Goal: Information Seeking & Learning: Learn about a topic

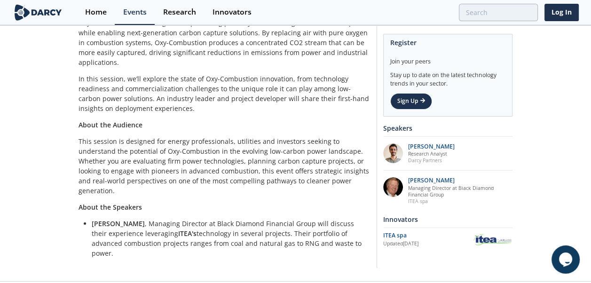
scroll to position [119, 0]
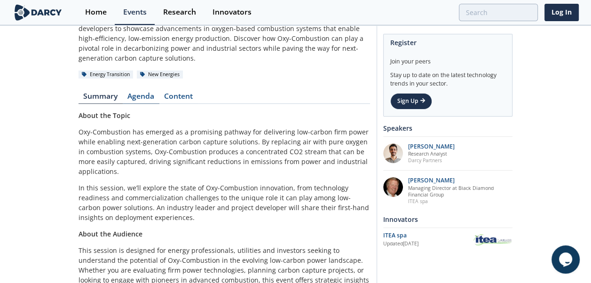
click at [153, 98] on link "Agenda" at bounding box center [141, 98] width 37 height 11
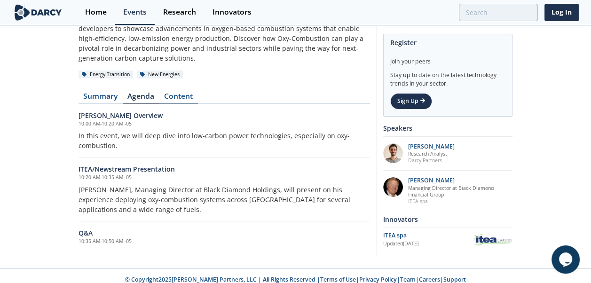
click at [177, 100] on link "Content" at bounding box center [178, 98] width 39 height 11
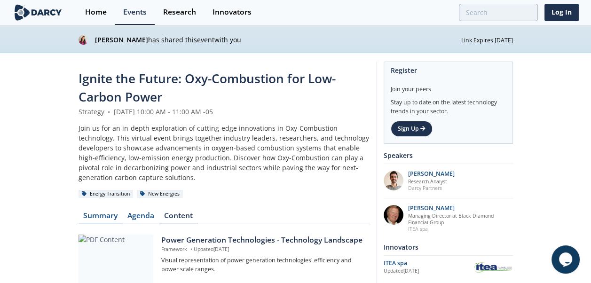
click at [106, 217] on link "Summary" at bounding box center [100, 217] width 44 height 11
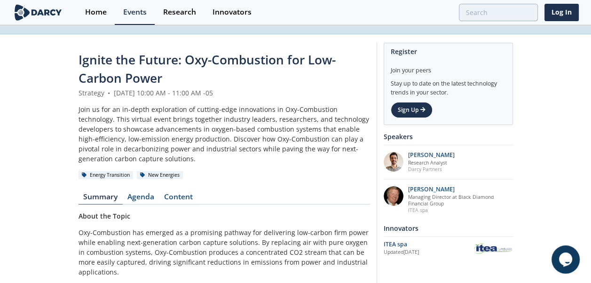
scroll to position [10, 0]
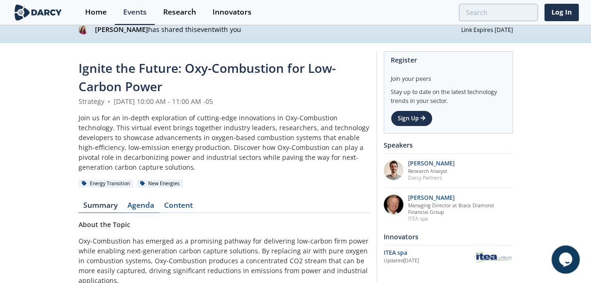
click at [142, 202] on link "Agenda" at bounding box center [141, 207] width 37 height 11
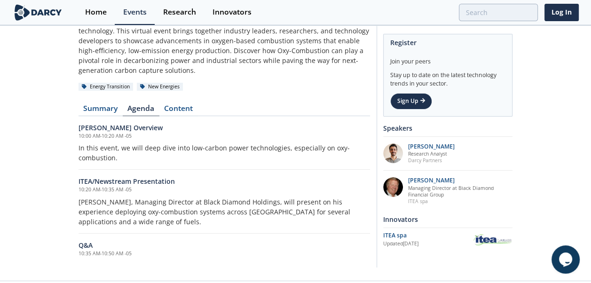
scroll to position [108, 0]
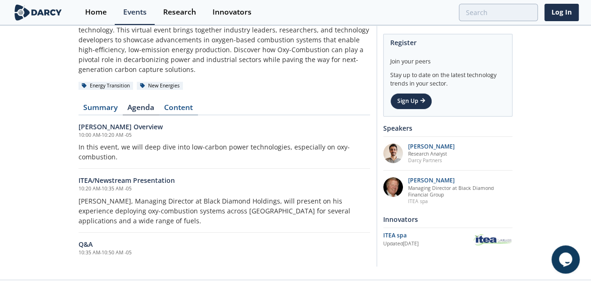
click at [180, 106] on link "Content" at bounding box center [178, 109] width 39 height 11
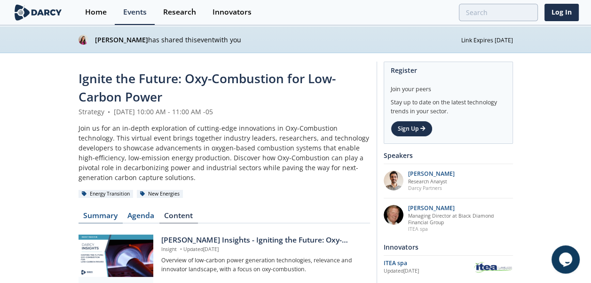
click at [94, 216] on link "Summary" at bounding box center [100, 217] width 44 height 11
